Goal: Obtain resource: Download file/media

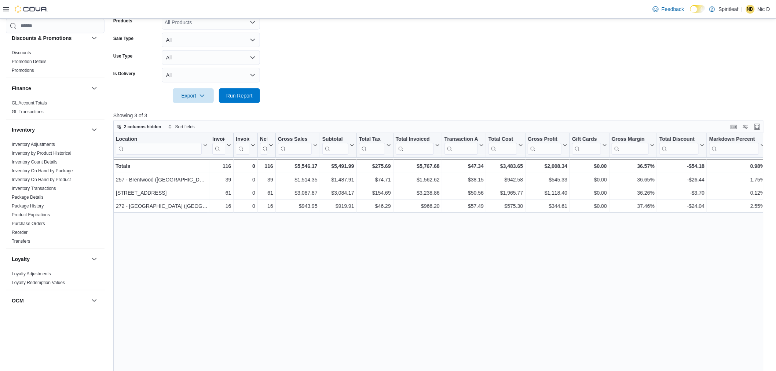
scroll to position [222, 0]
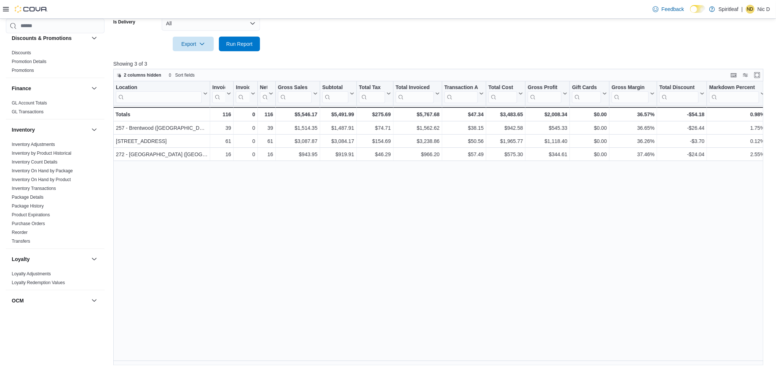
type input "**"
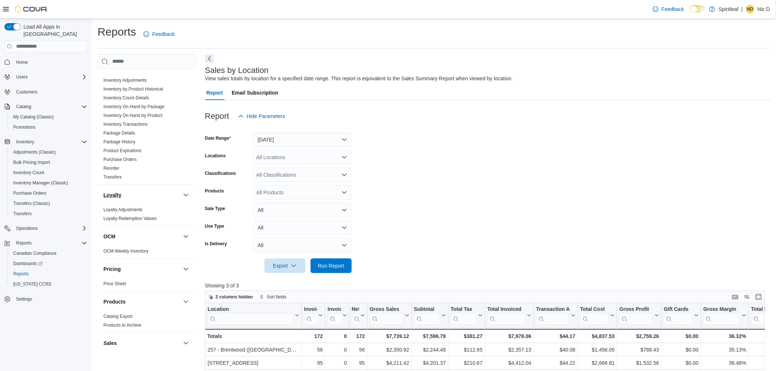
scroll to position [153, 0]
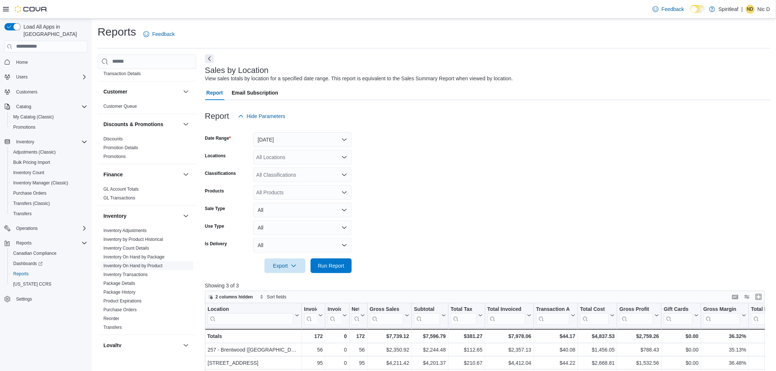
click at [130, 263] on span "Inventory On Hand by Product" at bounding box center [132, 266] width 59 height 6
click at [130, 263] on link "Inventory On Hand by Product" at bounding box center [132, 265] width 59 height 5
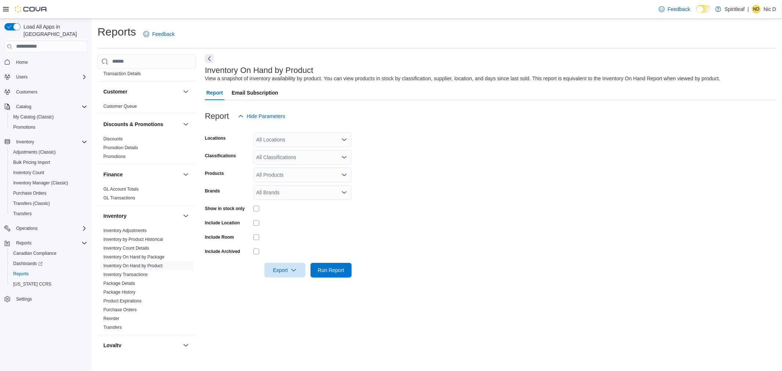
click at [274, 138] on div "All Locations" at bounding box center [302, 139] width 98 height 15
type input "***"
click at [282, 148] on span "272 - [GEOGRAPHIC_DATA] ([GEOGRAPHIC_DATA])" at bounding box center [342, 151] width 125 height 7
click at [442, 158] on form "Locations 272 - [GEOGRAPHIC_DATA] ([GEOGRAPHIC_DATA]) Classifications All Class…" at bounding box center [490, 201] width 571 height 154
click at [280, 273] on span "Export" at bounding box center [285, 270] width 32 height 15
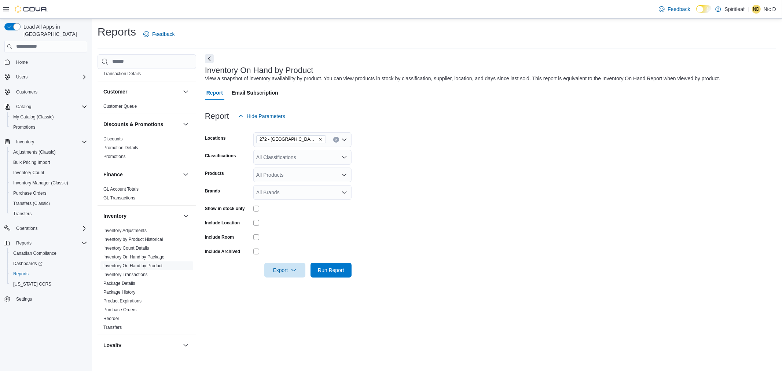
drag, startPoint x: 432, startPoint y: 257, endPoint x: 403, endPoint y: 266, distance: 30.6
click at [421, 262] on div at bounding box center [490, 260] width 571 height 6
click at [344, 269] on span "Run Report" at bounding box center [331, 270] width 32 height 15
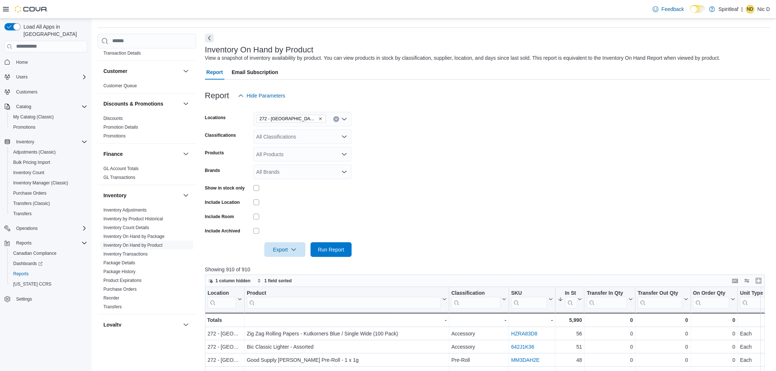
scroll to position [41, 0]
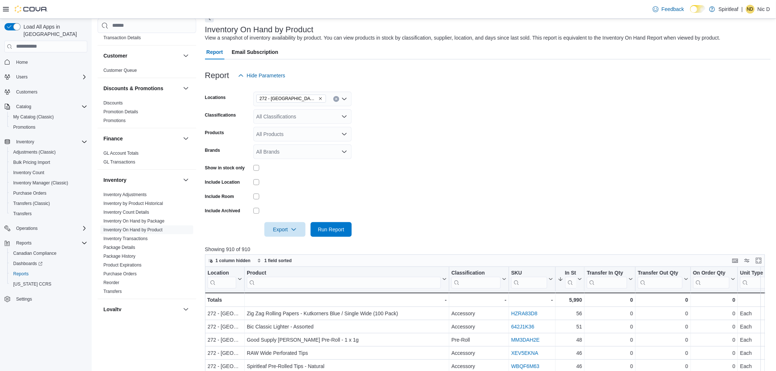
click at [289, 113] on div "All Classifications" at bounding box center [302, 116] width 98 height 15
click at [283, 165] on span "Edible" at bounding box center [276, 165] width 14 height 7
click at [287, 158] on span "Beverage" at bounding box center [280, 157] width 22 height 7
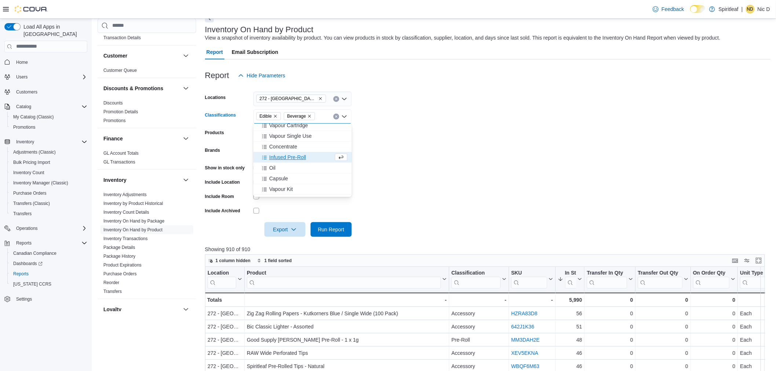
click at [508, 153] on form "Locations 272 - [GEOGRAPHIC_DATA] ([GEOGRAPHIC_DATA]) Classifications Edible Be…" at bounding box center [488, 160] width 566 height 154
click at [288, 235] on span "Export" at bounding box center [285, 229] width 32 height 15
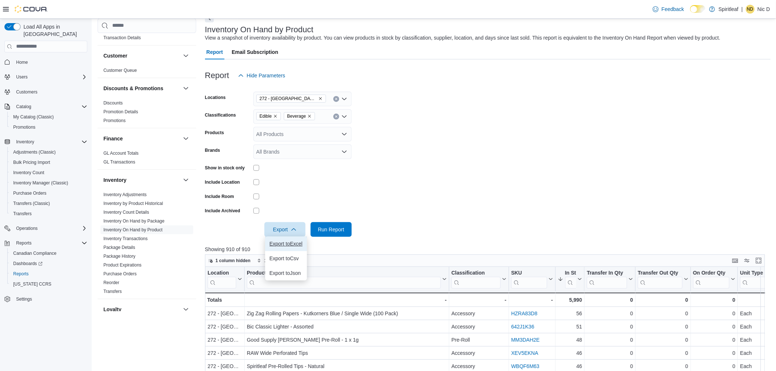
click at [293, 243] on span "Export to Excel" at bounding box center [286, 244] width 33 height 6
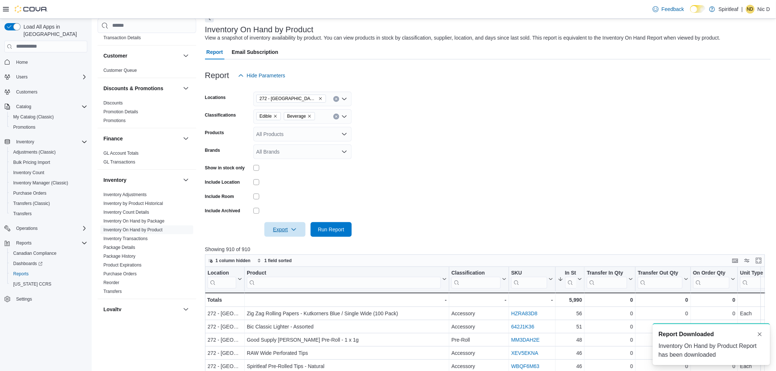
scroll to position [0, 0]
click at [285, 230] on span "Export" at bounding box center [285, 229] width 32 height 15
click at [305, 242] on button "Export to Excel" at bounding box center [286, 244] width 42 height 15
